Goal: Transaction & Acquisition: Purchase product/service

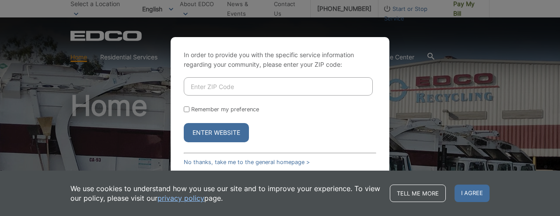
click at [217, 87] on input "Enter ZIP Code" at bounding box center [278, 86] width 189 height 18
paste input "92024"
type input "92024"
click at [186, 109] on input "Remember my preference" at bounding box center [187, 110] width 6 height 6
checkbox input "true"
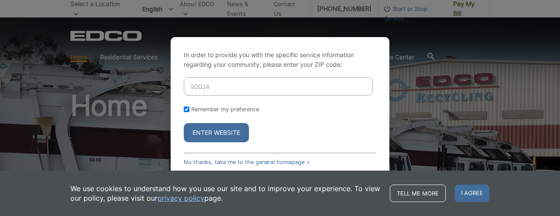
click at [214, 129] on button "Enter Website" at bounding box center [216, 132] width 65 height 19
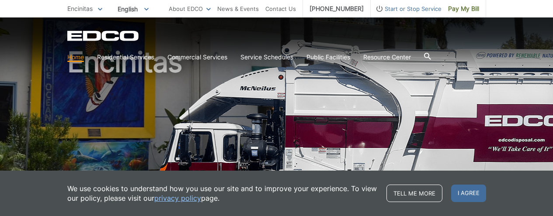
scroll to position [87, 0]
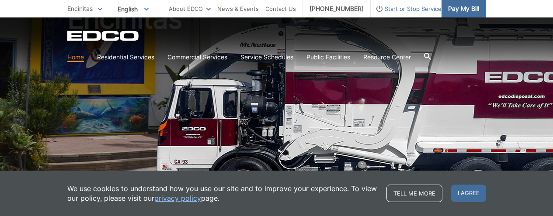
click at [452, 12] on span "Pay My Bill" at bounding box center [463, 9] width 31 height 10
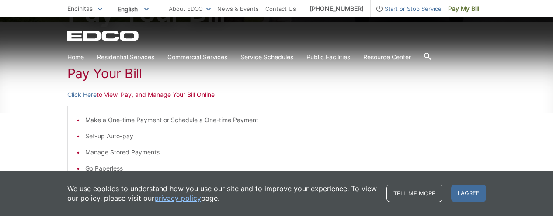
scroll to position [87, 0]
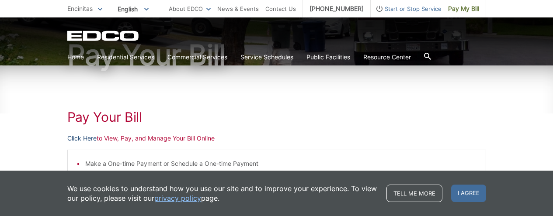
click at [85, 140] on link "Click Here" at bounding box center [81, 139] width 29 height 10
